Goal: Task Accomplishment & Management: Use online tool/utility

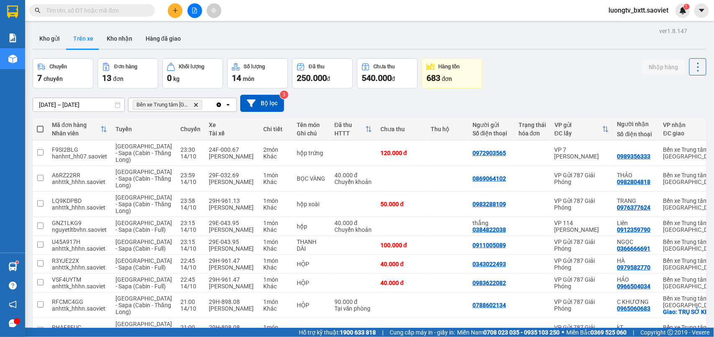
scroll to position [92, 0]
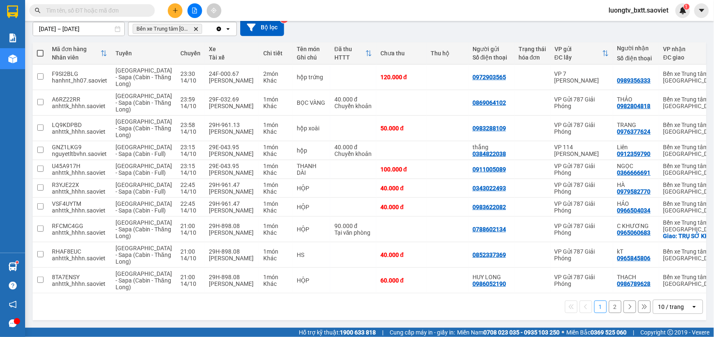
click at [141, 13] on input "text" at bounding box center [95, 10] width 99 height 9
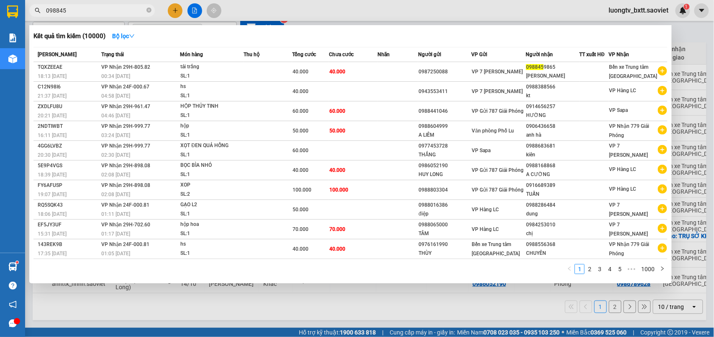
type input "0988459"
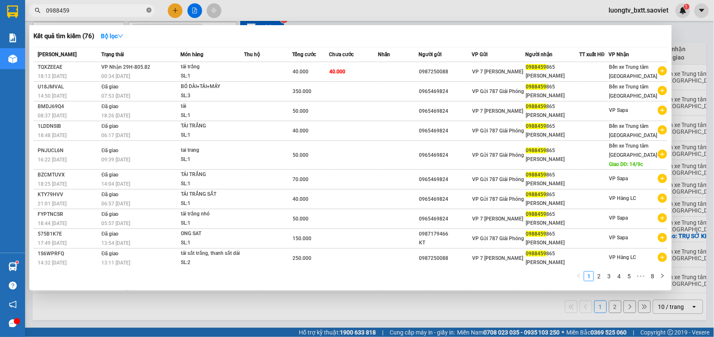
click at [151, 12] on icon "close-circle" at bounding box center [148, 10] width 5 height 5
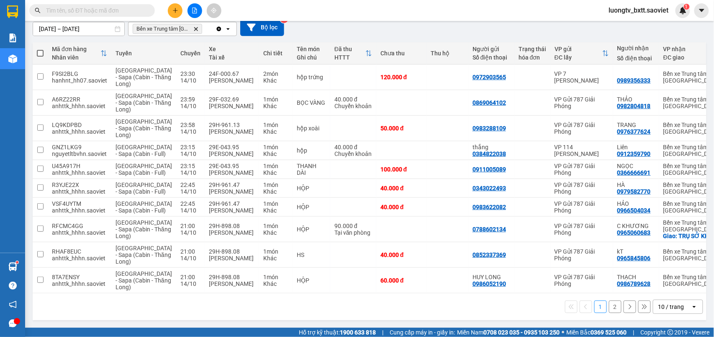
click at [133, 10] on input "text" at bounding box center [95, 10] width 99 height 9
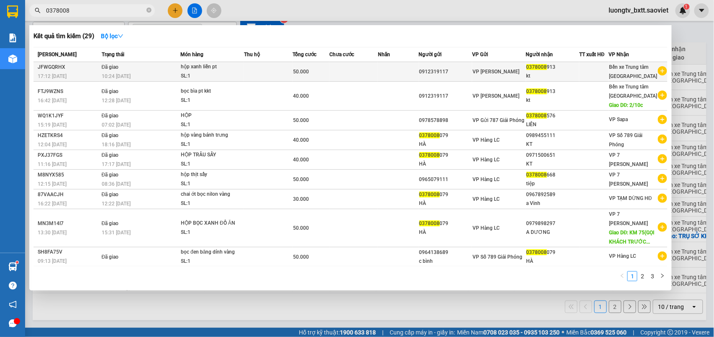
type input "0378008"
click at [361, 72] on td at bounding box center [353, 72] width 49 height 20
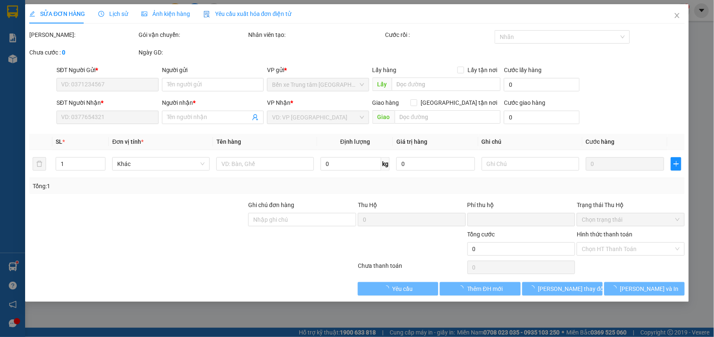
type input "0912319117"
type input "0378008913"
type input "kt"
type input "0"
type input "50.000"
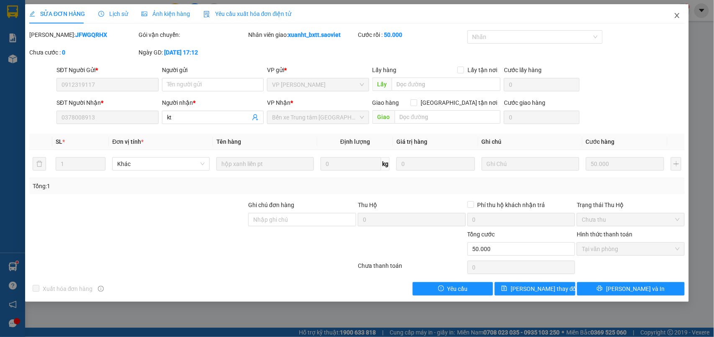
click at [677, 15] on icon "close" at bounding box center [677, 15] width 7 height 7
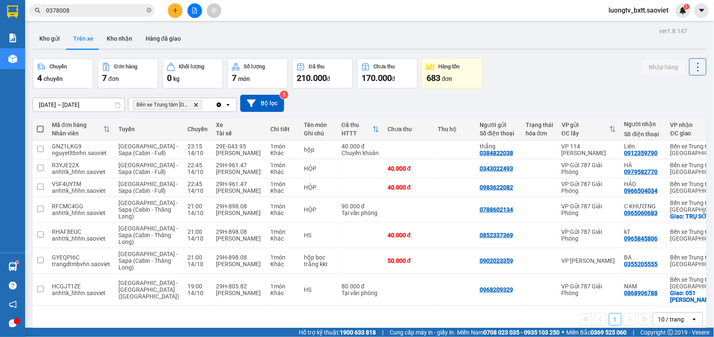
click at [116, 9] on input "0378008" at bounding box center [95, 10] width 99 height 9
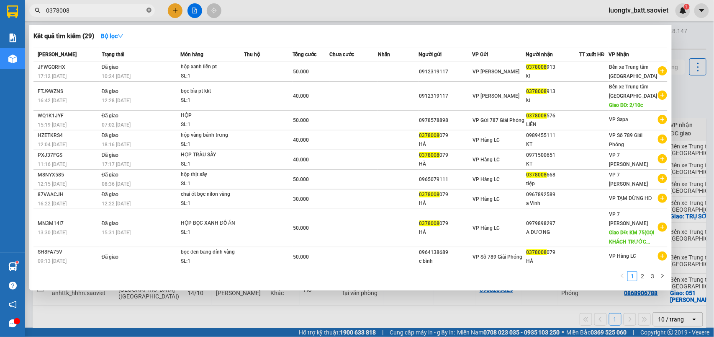
click at [146, 12] on icon "close-circle" at bounding box center [148, 10] width 5 height 5
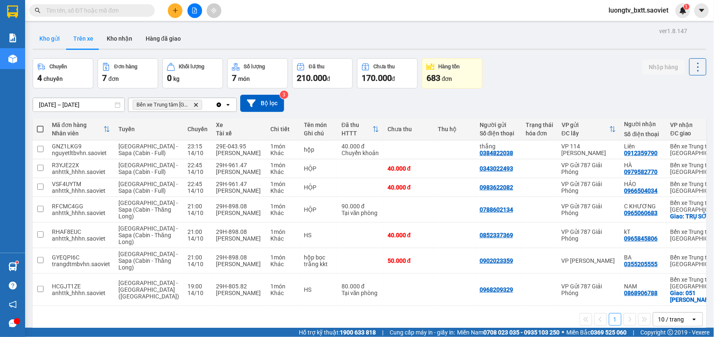
click at [47, 33] on button "Kho gửi" at bounding box center [50, 38] width 34 height 20
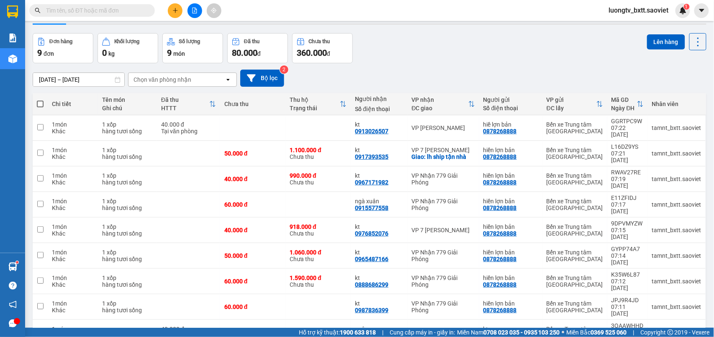
scroll to position [39, 0]
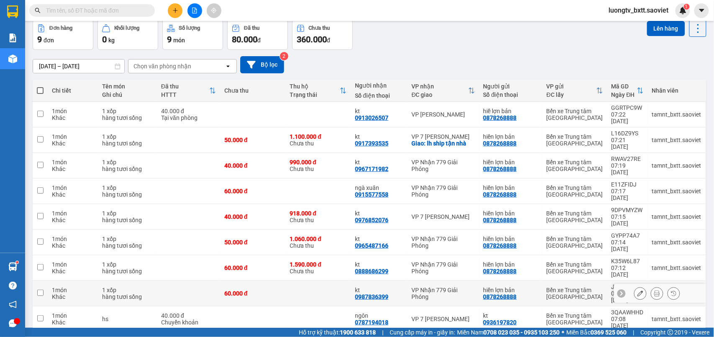
click at [325, 280] on td at bounding box center [317, 293] width 65 height 26
checkbox input "true"
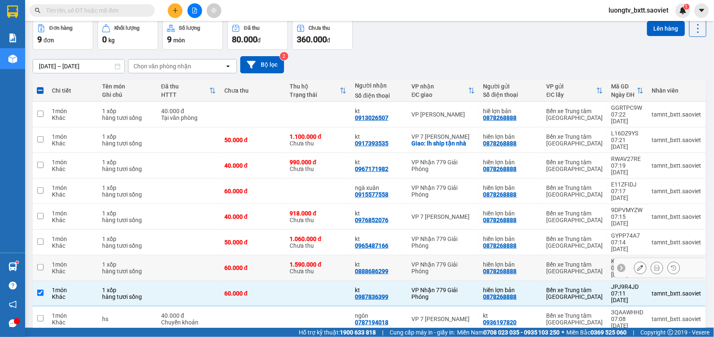
click at [355, 261] on div "kt" at bounding box center [379, 264] width 48 height 7
checkbox input "true"
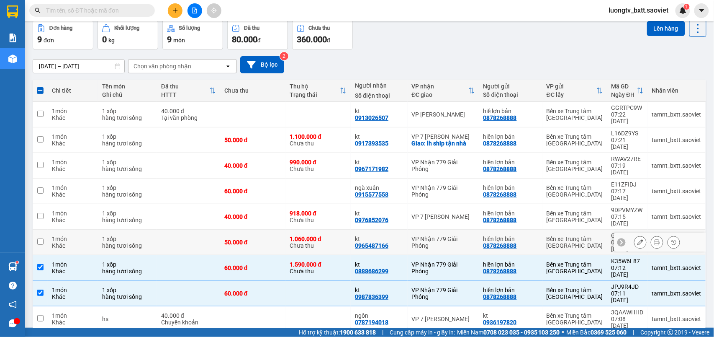
click at [389, 235] on div "kt" at bounding box center [379, 238] width 48 height 7
checkbox input "true"
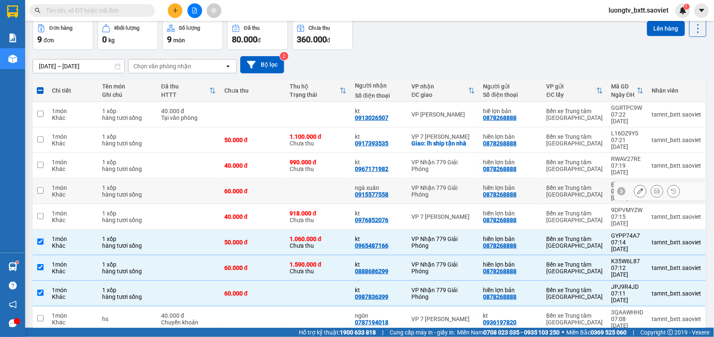
click at [408, 178] on td "VP Nhận 779 Giải Phóng" at bounding box center [444, 191] width 72 height 26
checkbox input "true"
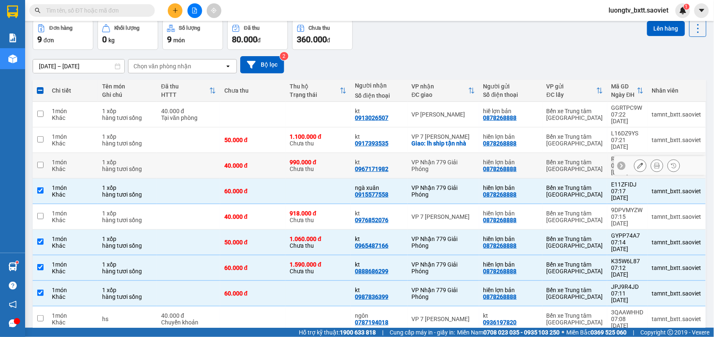
click at [408, 153] on td "VP Nhận 779 Giải Phóng" at bounding box center [444, 166] width 72 height 26
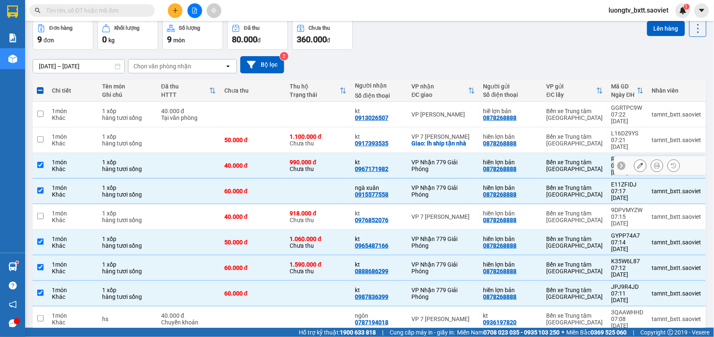
checkbox input "true"
click at [391, 111] on div "kt" at bounding box center [379, 111] width 48 height 7
checkbox input "true"
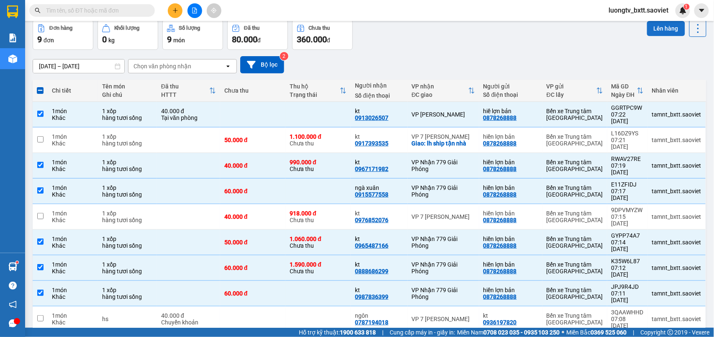
click at [647, 29] on button "Lên hàng" at bounding box center [666, 28] width 38 height 15
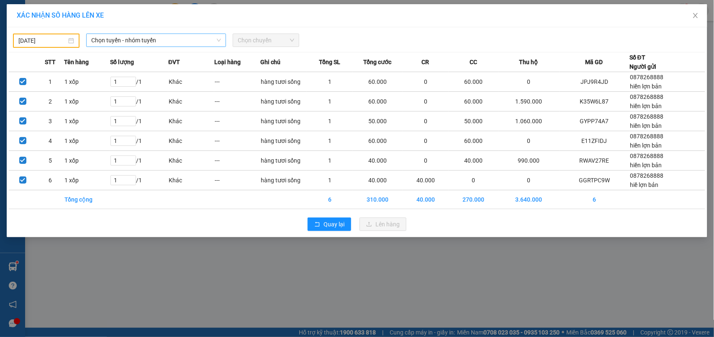
click at [133, 37] on span "Chọn tuyến - nhóm tuyến" at bounding box center [156, 40] width 130 height 13
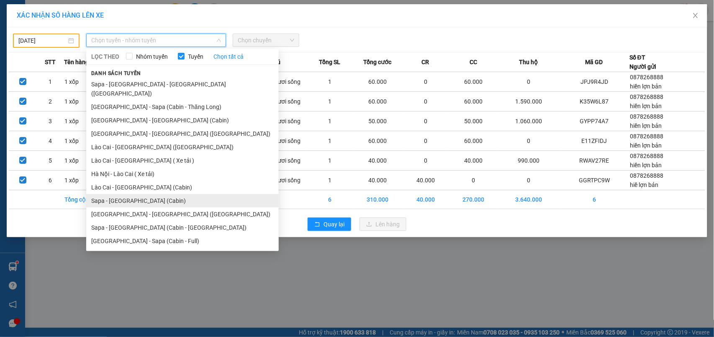
click at [134, 194] on li "Sapa - [GEOGRAPHIC_DATA] (Cabin)" at bounding box center [182, 200] width 193 height 13
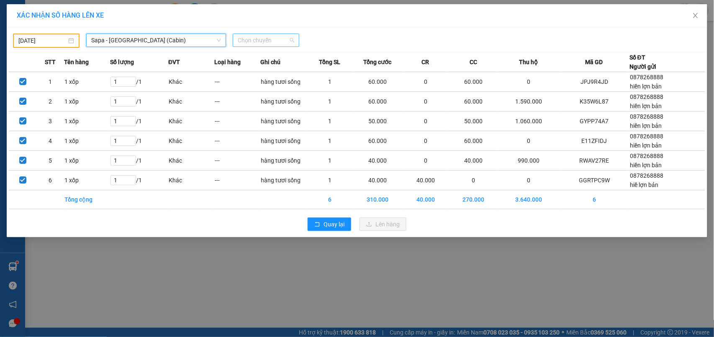
click at [262, 39] on span "Chọn chuyến" at bounding box center [266, 40] width 57 height 13
click at [156, 40] on span "Sapa - [GEOGRAPHIC_DATA] (Cabin)" at bounding box center [156, 40] width 130 height 13
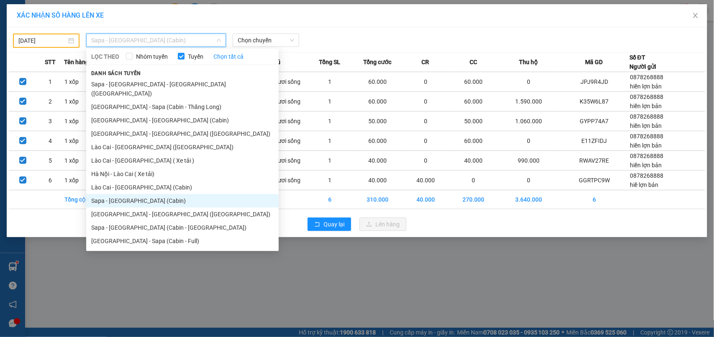
click at [138, 194] on li "Sapa - [GEOGRAPHIC_DATA] (Cabin)" at bounding box center [182, 200] width 193 height 13
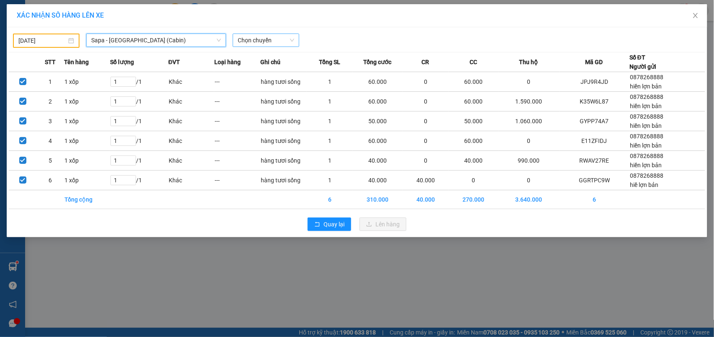
click at [252, 36] on span "Chọn chuyến" at bounding box center [266, 40] width 57 height 13
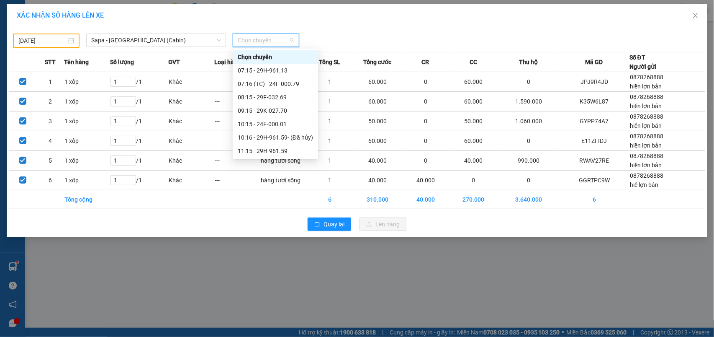
click at [46, 34] on div "[DATE]" at bounding box center [46, 40] width 67 height 14
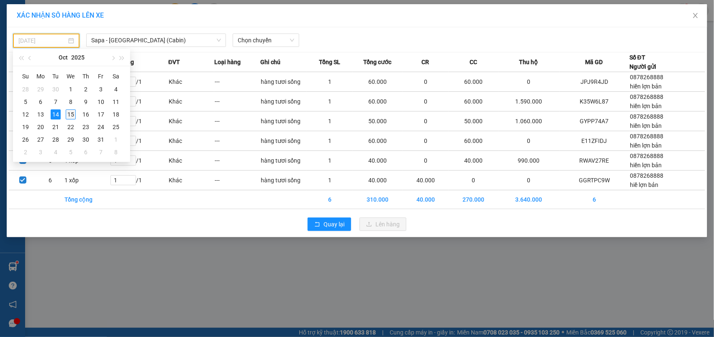
click at [73, 118] on div "15" at bounding box center [71, 114] width 10 height 10
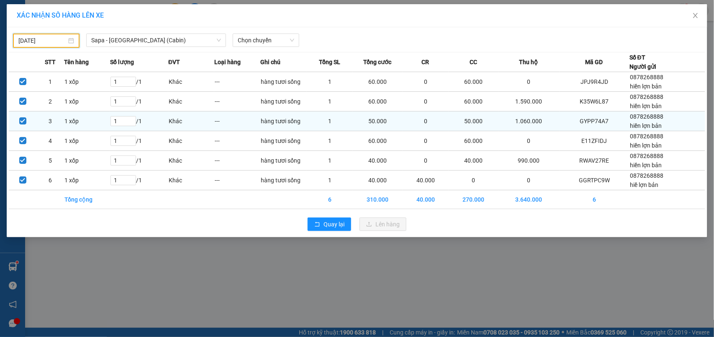
type input "[DATE]"
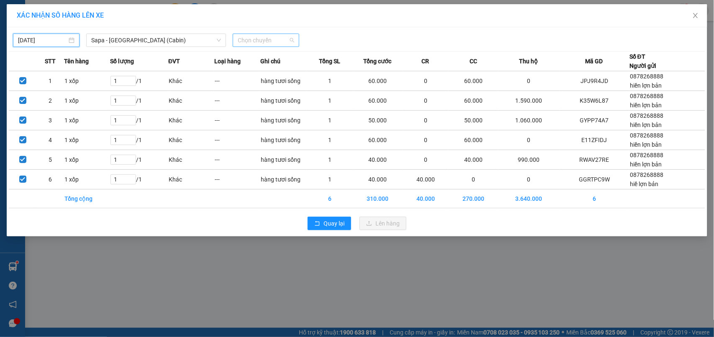
click at [257, 37] on span "Chọn chuyến" at bounding box center [266, 40] width 57 height 13
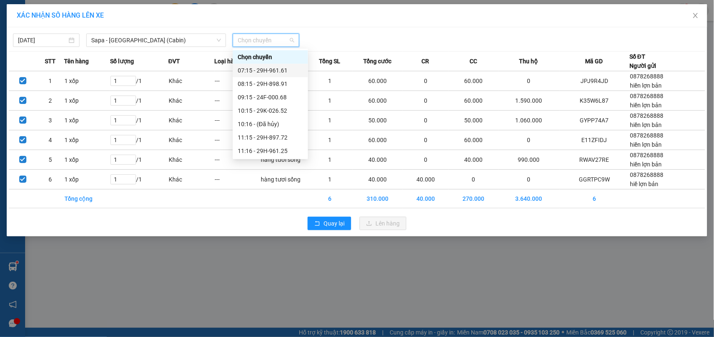
click at [270, 71] on div "07:15 - 29H-961.61" at bounding box center [270, 70] width 65 height 9
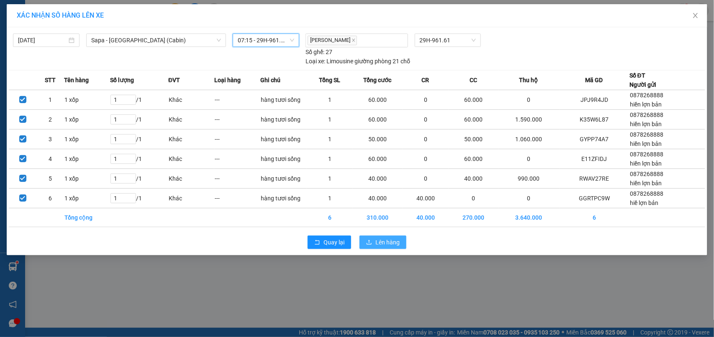
click at [369, 239] on button "Lên hàng" at bounding box center [383, 241] width 47 height 13
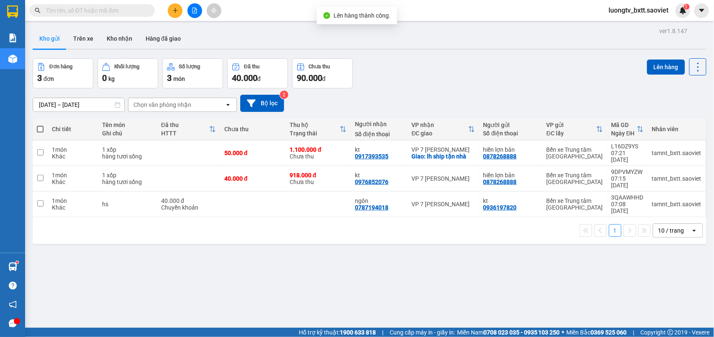
click at [130, 13] on input "text" at bounding box center [95, 10] width 99 height 9
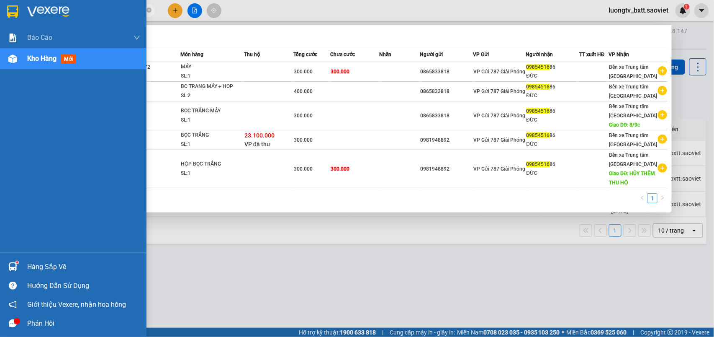
type input "09854516"
click at [0, 117] on div "Báo cáo 1B. Chi tiết đơn hàng 2. Doanh thu thực tế chi tiết theo phòng hàng ( v…" at bounding box center [73, 139] width 146 height 225
drag, startPoint x: 17, startPoint y: 117, endPoint x: 22, endPoint y: 116, distance: 4.8
click at [18, 117] on div "Báo cáo 1B. Chi tiết đơn hàng 2. Doanh thu thực tế chi tiết theo phòng hàng ( v…" at bounding box center [73, 139] width 146 height 225
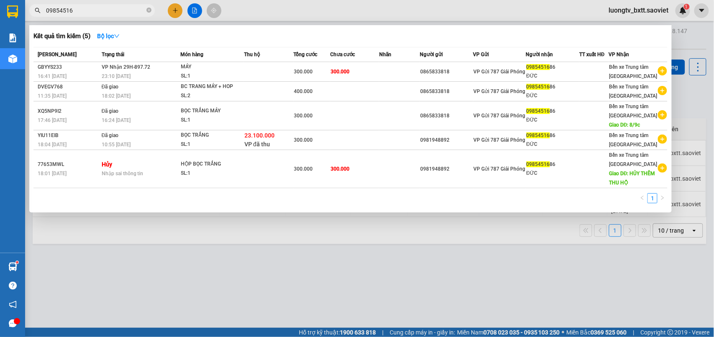
click at [313, 10] on div at bounding box center [357, 168] width 714 height 337
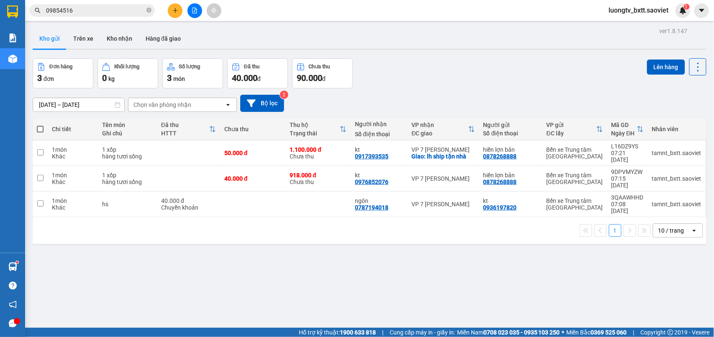
drag, startPoint x: 451, startPoint y: 61, endPoint x: 218, endPoint y: 61, distance: 233.5
click at [447, 61] on div "Đơn hàng 3 đơn Khối lượng 0 kg Số lượng 3 món Đã thu 40.000 đ Chưa thu 90.000 đ…" at bounding box center [370, 73] width 674 height 30
click at [126, 42] on button "Kho nhận" at bounding box center [119, 38] width 39 height 20
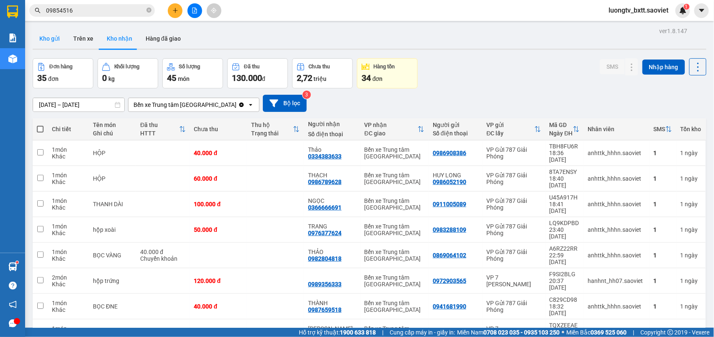
click at [49, 40] on button "Kho gửi" at bounding box center [50, 38] width 34 height 20
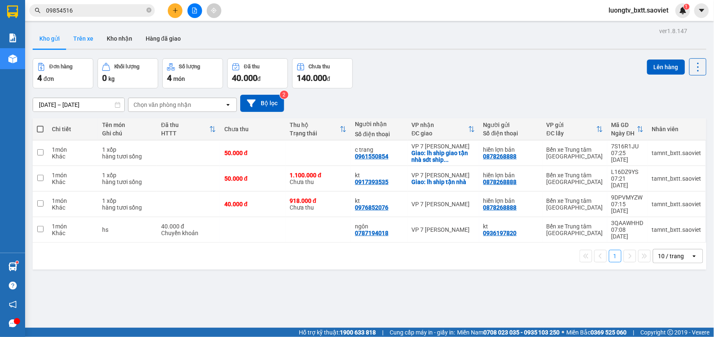
click at [84, 42] on button "Trên xe" at bounding box center [83, 38] width 33 height 20
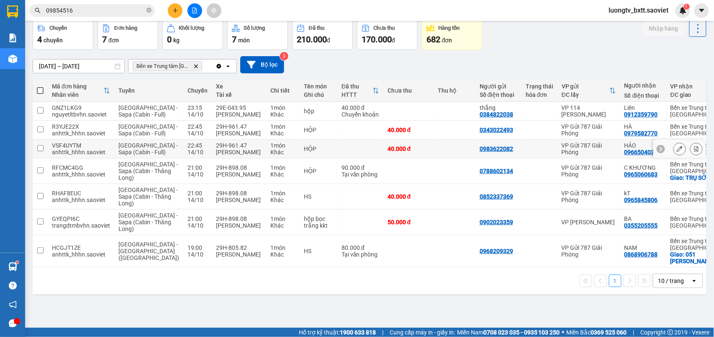
scroll to position [56, 0]
click at [434, 124] on td at bounding box center [455, 130] width 42 height 19
checkbox input "true"
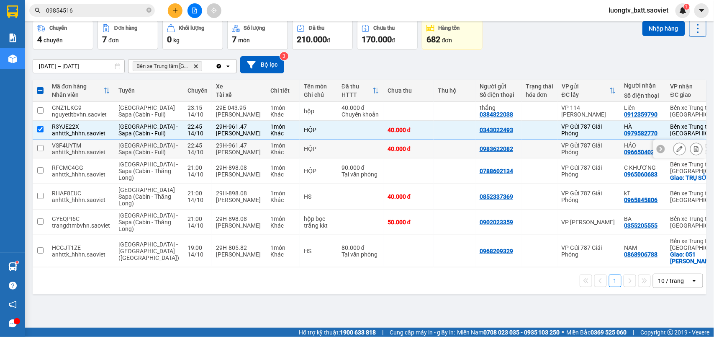
click at [434, 148] on td at bounding box center [455, 148] width 42 height 19
checkbox input "true"
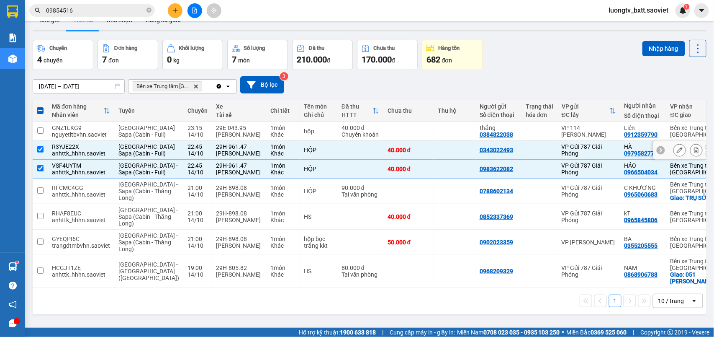
scroll to position [0, 0]
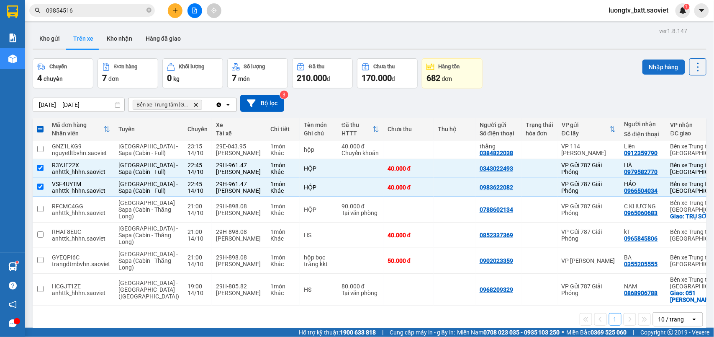
click at [643, 67] on button "Nhập hàng" at bounding box center [663, 66] width 43 height 15
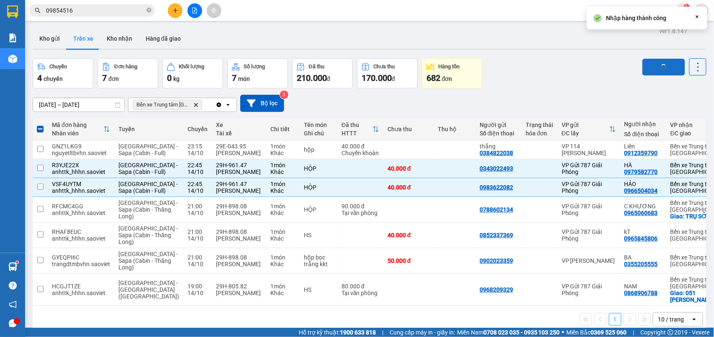
checkbox input "false"
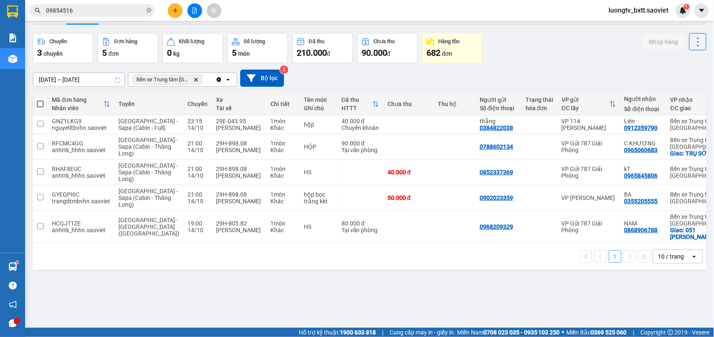
scroll to position [39, 0]
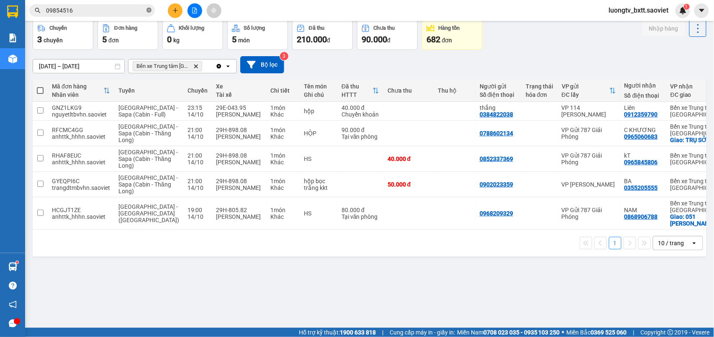
click at [150, 10] on icon "close-circle" at bounding box center [148, 10] width 5 height 5
click at [133, 11] on input "text" at bounding box center [95, 10] width 99 height 9
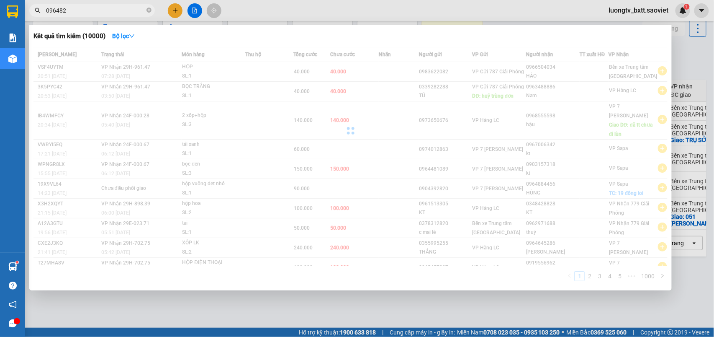
type input "0964822"
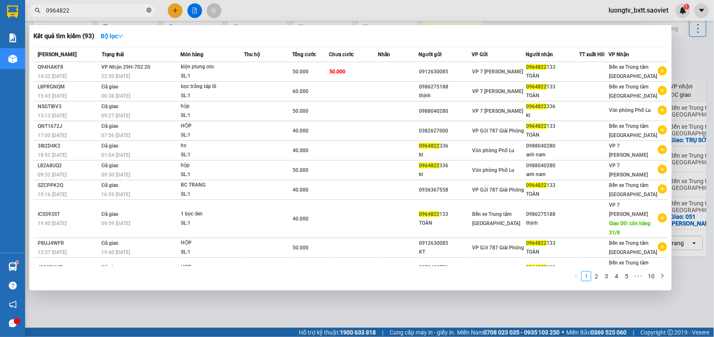
click at [148, 12] on icon "close-circle" at bounding box center [148, 10] width 5 height 5
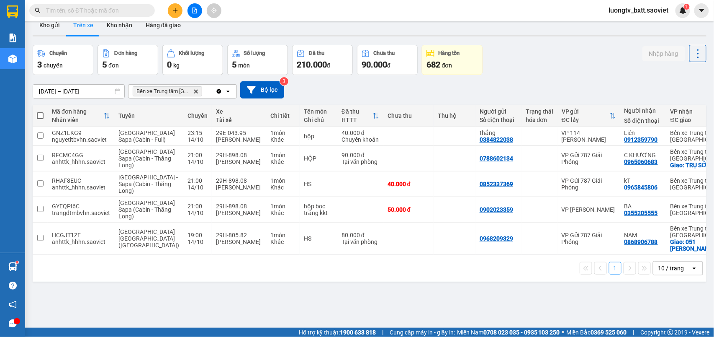
scroll to position [0, 0]
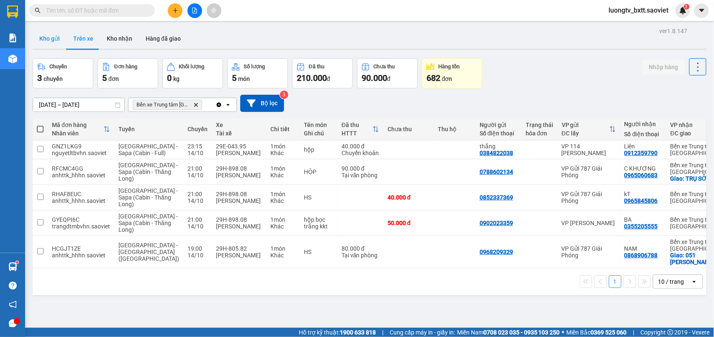
click at [49, 36] on button "Kho gửi" at bounding box center [50, 38] width 34 height 20
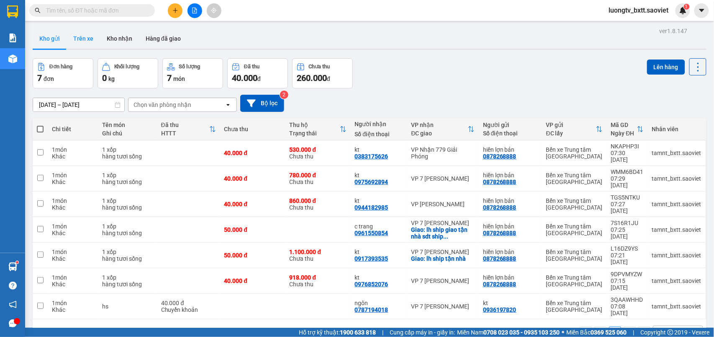
click at [83, 37] on button "Trên xe" at bounding box center [83, 38] width 33 height 20
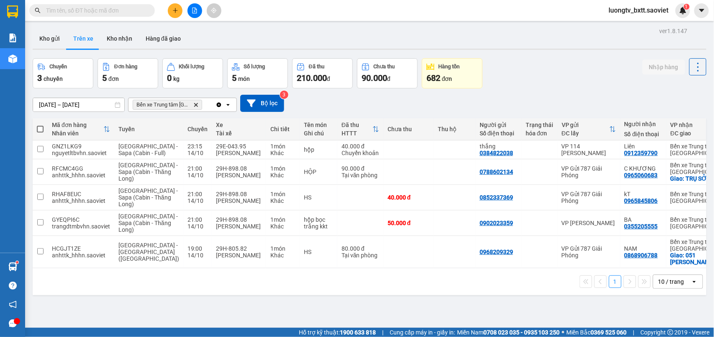
click at [134, 8] on input "text" at bounding box center [95, 10] width 99 height 9
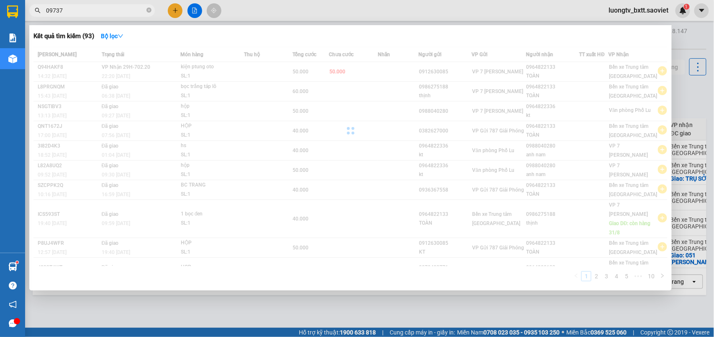
type input "097374"
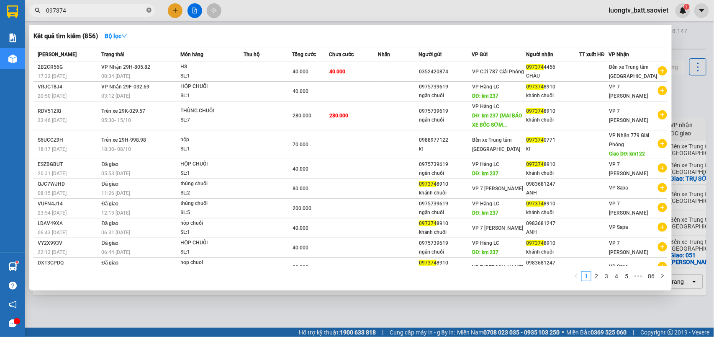
click at [149, 12] on icon "close-circle" at bounding box center [148, 10] width 5 height 5
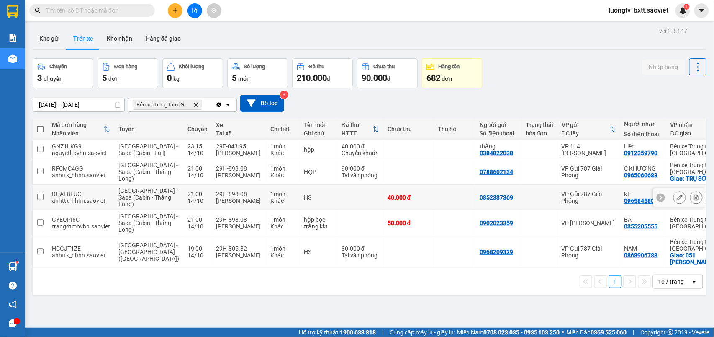
click at [434, 210] on td at bounding box center [455, 198] width 42 height 26
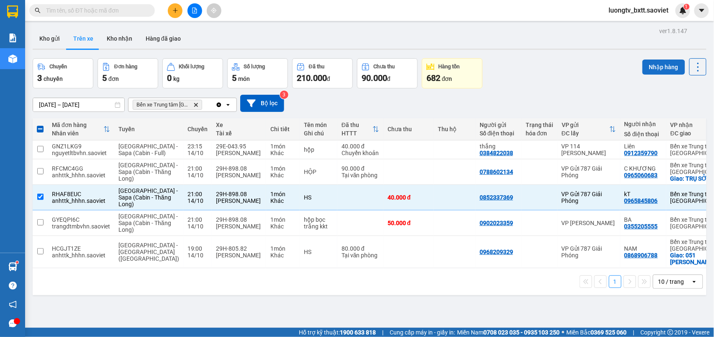
click at [648, 65] on button "Nhập hàng" at bounding box center [663, 66] width 43 height 15
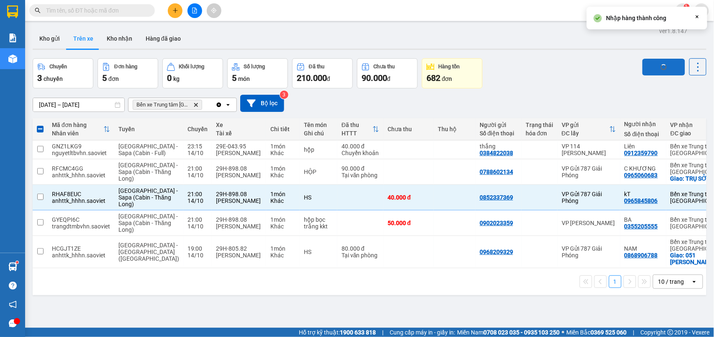
checkbox input "false"
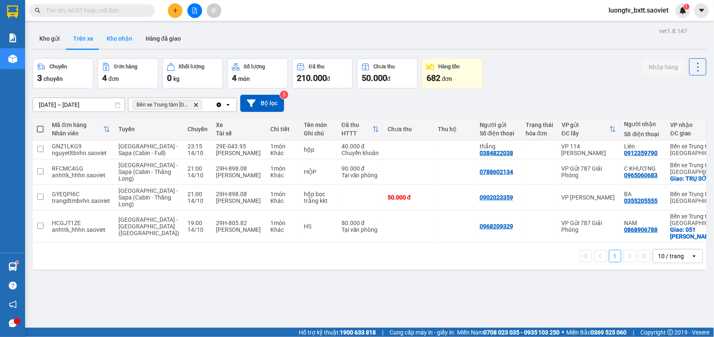
click at [124, 35] on button "Kho nhận" at bounding box center [119, 38] width 39 height 20
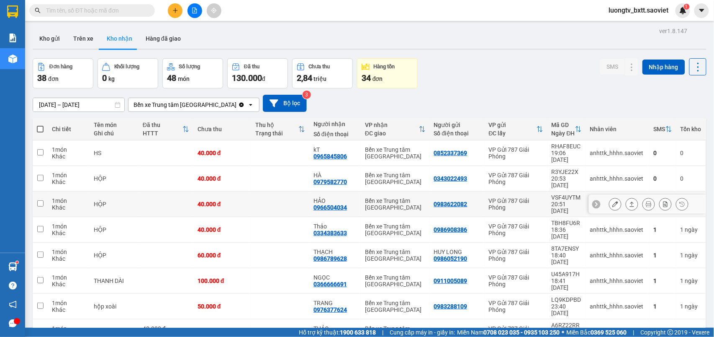
click at [270, 191] on td at bounding box center [280, 204] width 58 height 26
checkbox input "true"
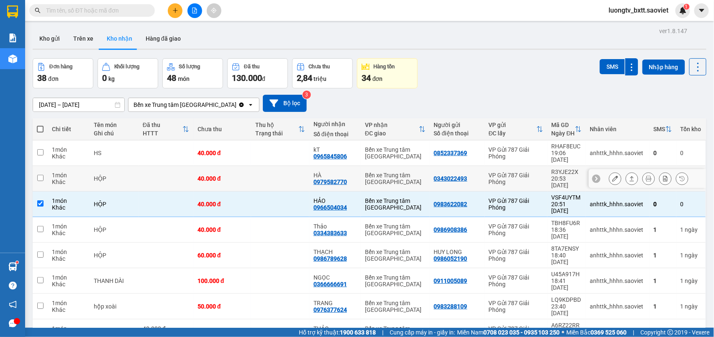
click at [268, 178] on td at bounding box center [280, 179] width 58 height 26
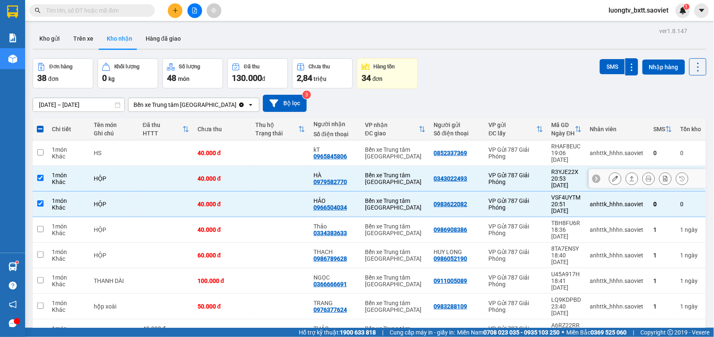
click at [267, 169] on td at bounding box center [280, 179] width 58 height 26
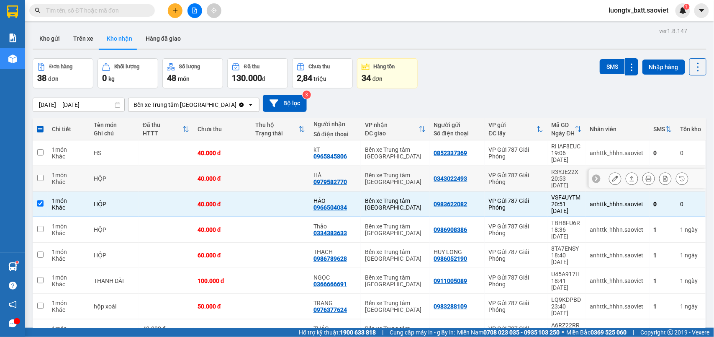
click at [266, 167] on td at bounding box center [280, 179] width 58 height 26
checkbox input "true"
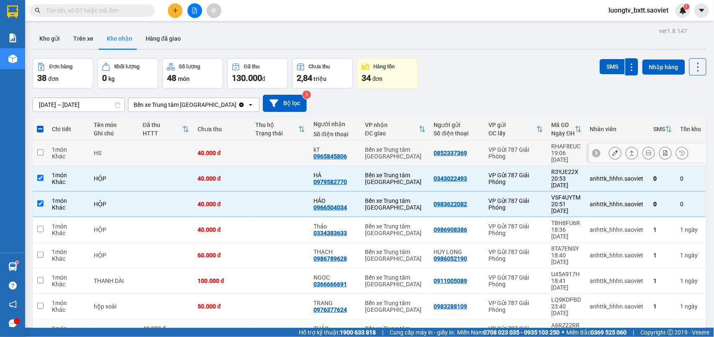
click at [274, 151] on td at bounding box center [280, 153] width 58 height 26
checkbox input "true"
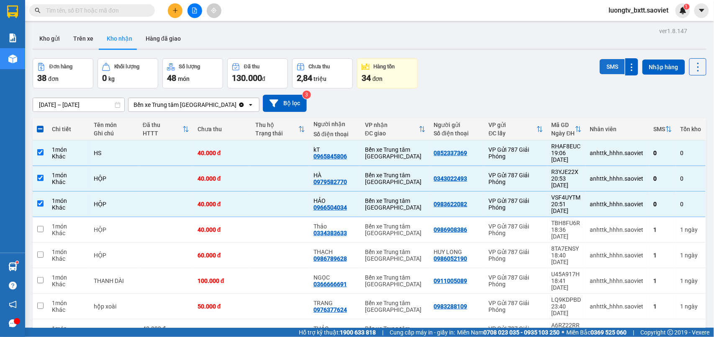
click at [602, 67] on button "SMS" at bounding box center [612, 66] width 25 height 15
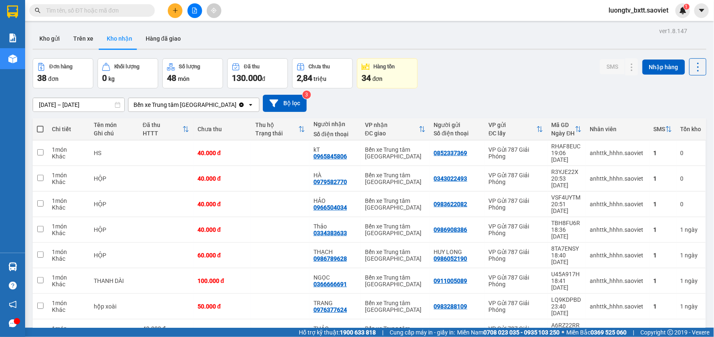
click at [466, 56] on div "ver 1.8.147 Kho gửi Trên xe Kho nhận Hàng đã giao Đơn hàng 38 đơn Khối lượng 0 …" at bounding box center [369, 225] width 681 height 401
